Goal: Task Accomplishment & Management: Manage account settings

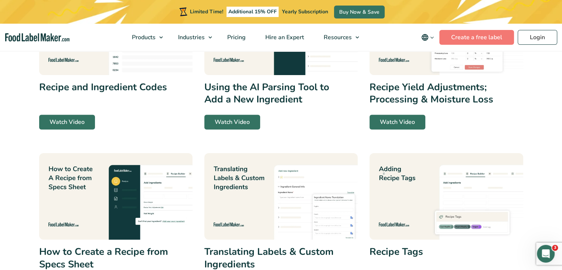
scroll to position [375, 0]
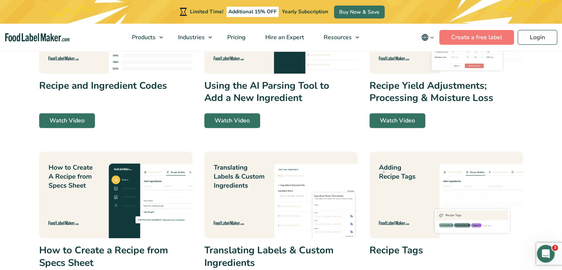
click at [262, 59] on img at bounding box center [280, 30] width 153 height 86
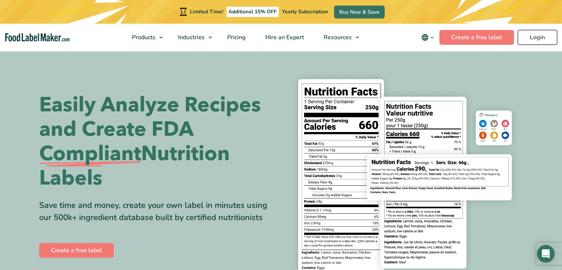
click at [538, 38] on link "Login" at bounding box center [537, 37] width 40 height 15
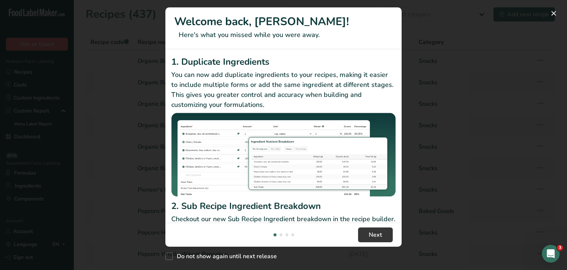
click at [110, 93] on div "New Features" at bounding box center [283, 135] width 567 height 270
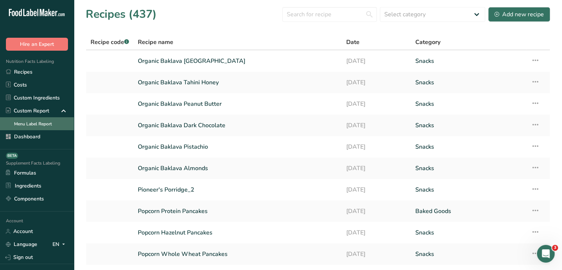
scroll to position [37, 0]
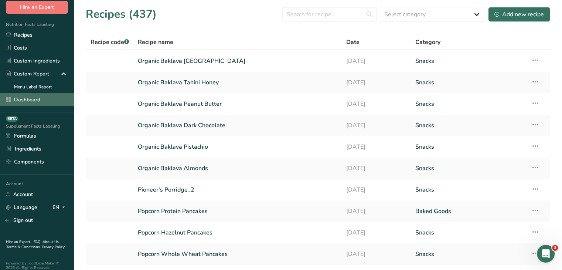
click at [33, 104] on link "Dashboard" at bounding box center [37, 99] width 74 height 13
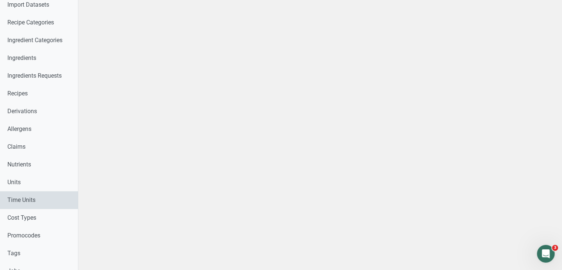
scroll to position [259, 0]
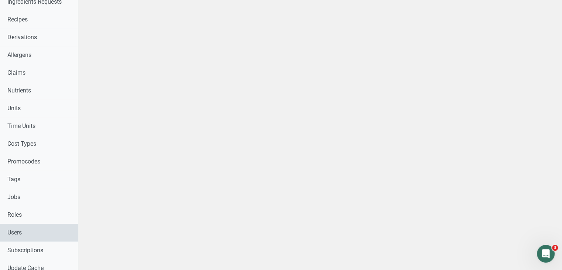
click at [46, 229] on link "Users" at bounding box center [39, 232] width 78 height 18
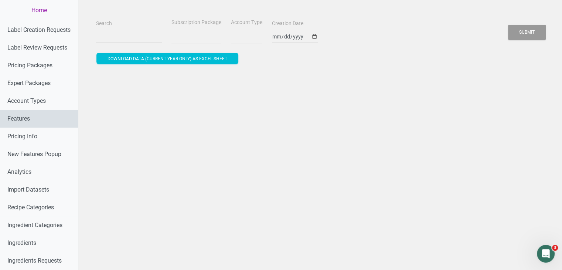
select select
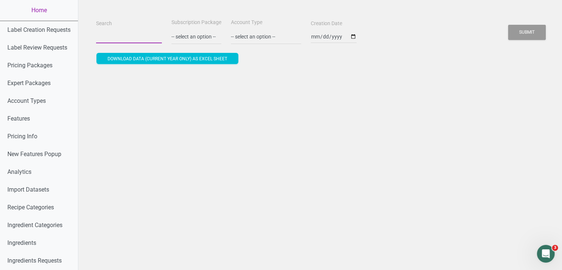
click at [114, 39] on input "Search" at bounding box center [129, 36] width 66 height 13
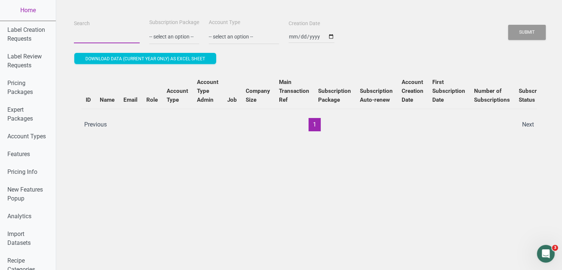
paste input "smparks@comcast.net"
click at [508, 25] on button "Submit" at bounding box center [527, 32] width 38 height 15
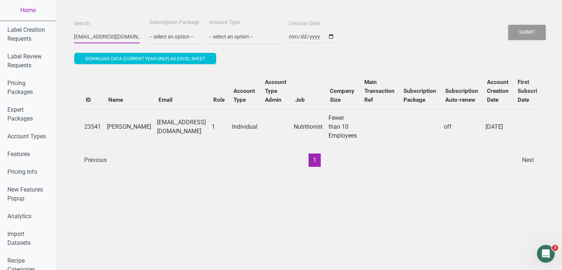
click at [105, 31] on input "smparks@comcast.net" at bounding box center [107, 36] width 66 height 13
paste input "danielle@cinesweets.com"
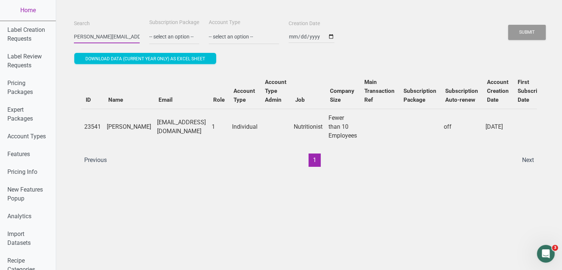
type input "danielle@cinesweets.com"
click at [508, 25] on button "Submit" at bounding box center [527, 32] width 38 height 15
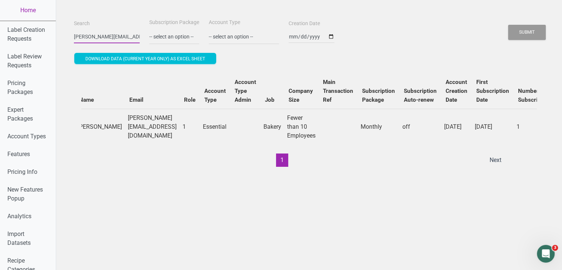
scroll to position [0, 249]
